Goal: Information Seeking & Learning: Learn about a topic

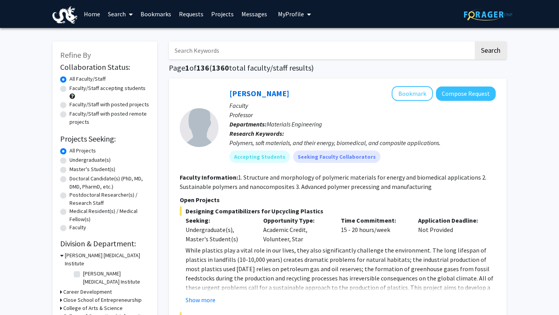
click at [199, 53] on input "Search Keywords" at bounding box center [321, 51] width 305 height 18
type input "[PERSON_NAME]"
click at [474, 42] on button "Search" at bounding box center [490, 51] width 32 height 18
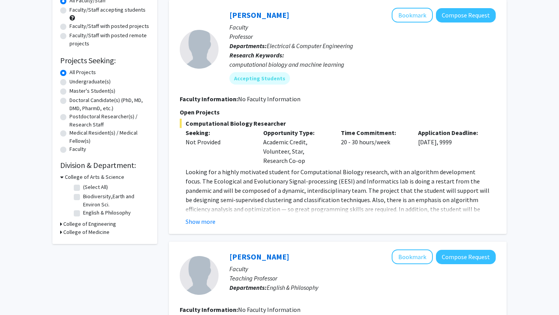
scroll to position [119, 0]
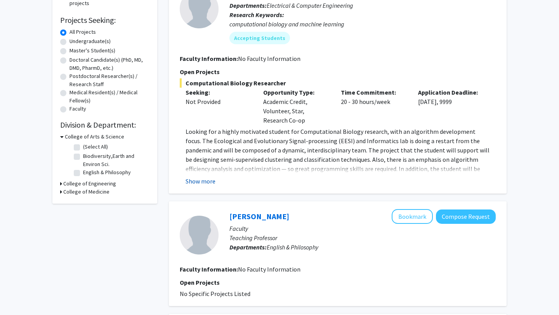
click at [194, 184] on button "Show more" at bounding box center [200, 181] width 30 height 9
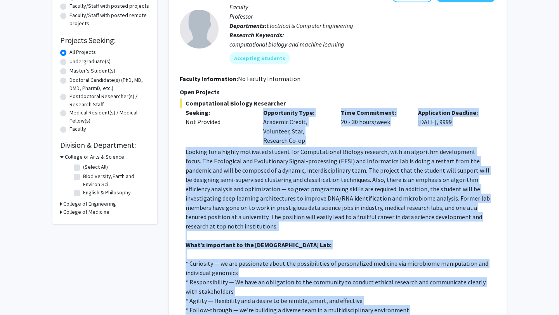
scroll to position [120, 0]
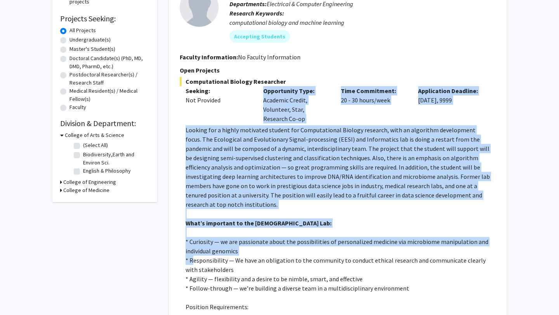
drag, startPoint x: 187, startPoint y: 220, endPoint x: 194, endPoint y: 248, distance: 28.4
click at [194, 248] on div "Computational Biology Researcher Seeking: Not Provided Opportunity Type: Academ…" at bounding box center [338, 270] width 316 height 387
click at [204, 191] on p "Looking for a highly motivated student for Computational Biology research, with…" at bounding box center [340, 167] width 310 height 84
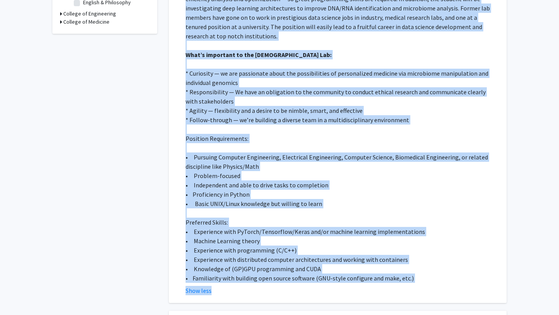
scroll to position [292, 0]
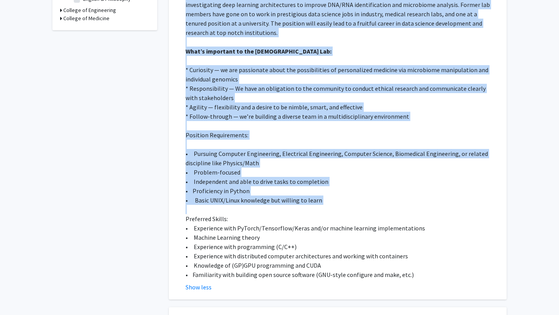
drag, startPoint x: 185, startPoint y: 128, endPoint x: 320, endPoint y: 200, distance: 152.7
click at [320, 200] on div "Looking for a highly motivated student for Computational Biology research, with…" at bounding box center [340, 116] width 310 height 326
copy div "Loremip dol s ametco adipiscin elitsed doe Temporincidid Utlabor etdolore, magn…"
